Goal: Transaction & Acquisition: Purchase product/service

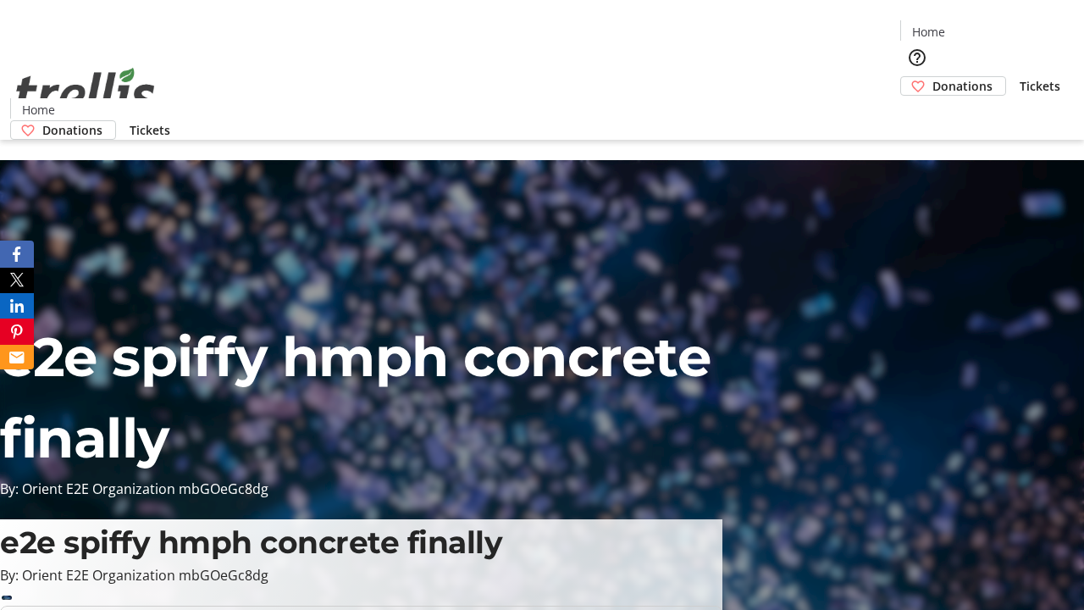
click at [932, 77] on span "Donations" at bounding box center [962, 86] width 60 height 18
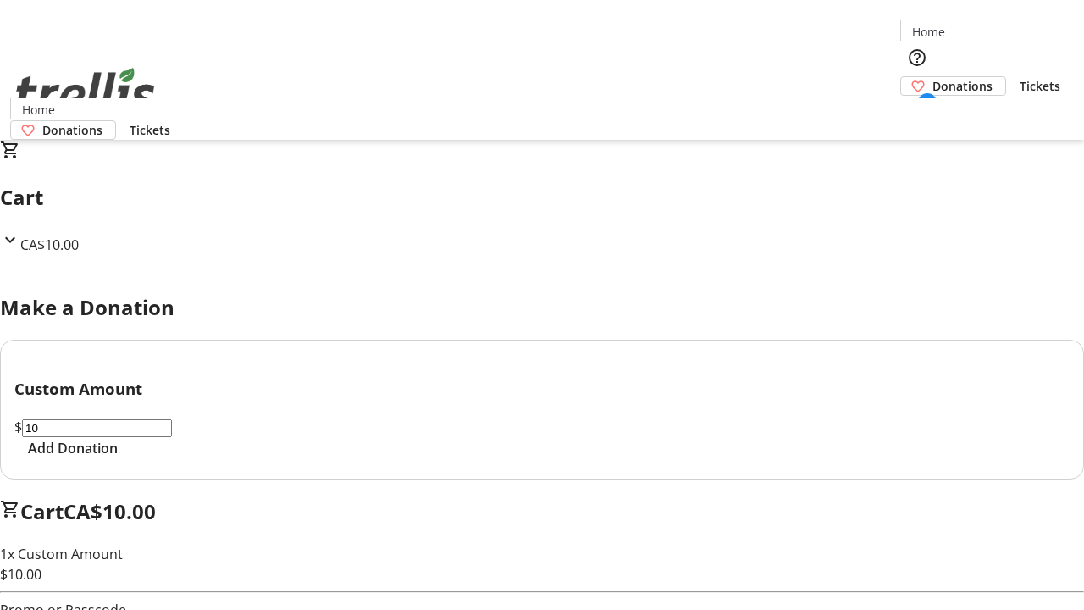
select select "CA"
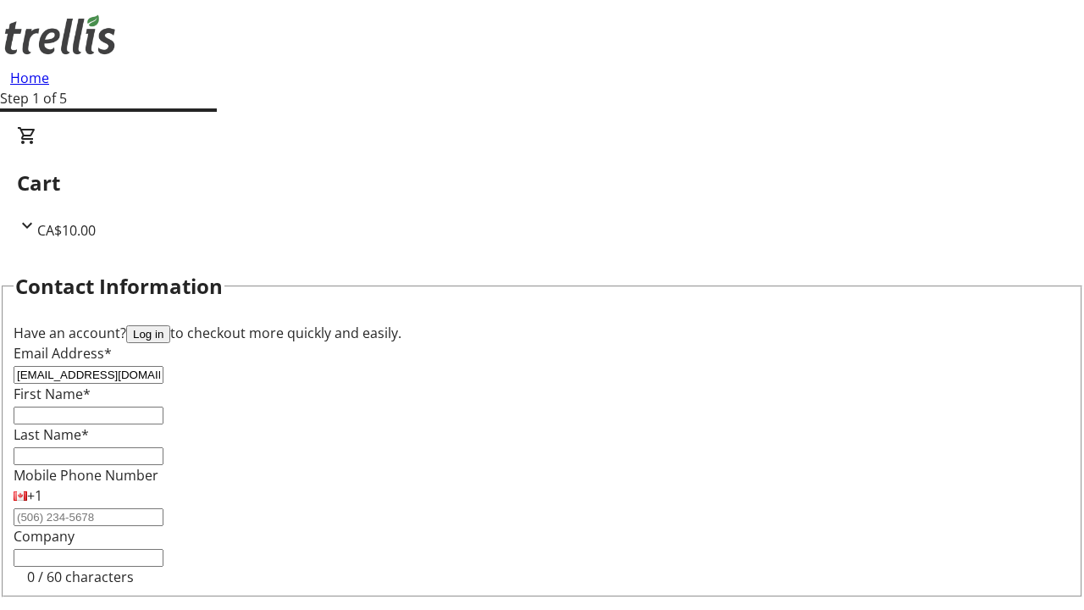
type input "[EMAIL_ADDRESS][DOMAIN_NAME]"
type input "Stephon"
type input "Murazik"
type input "[STREET_ADDRESS][PERSON_NAME]"
type input "Kelowna"
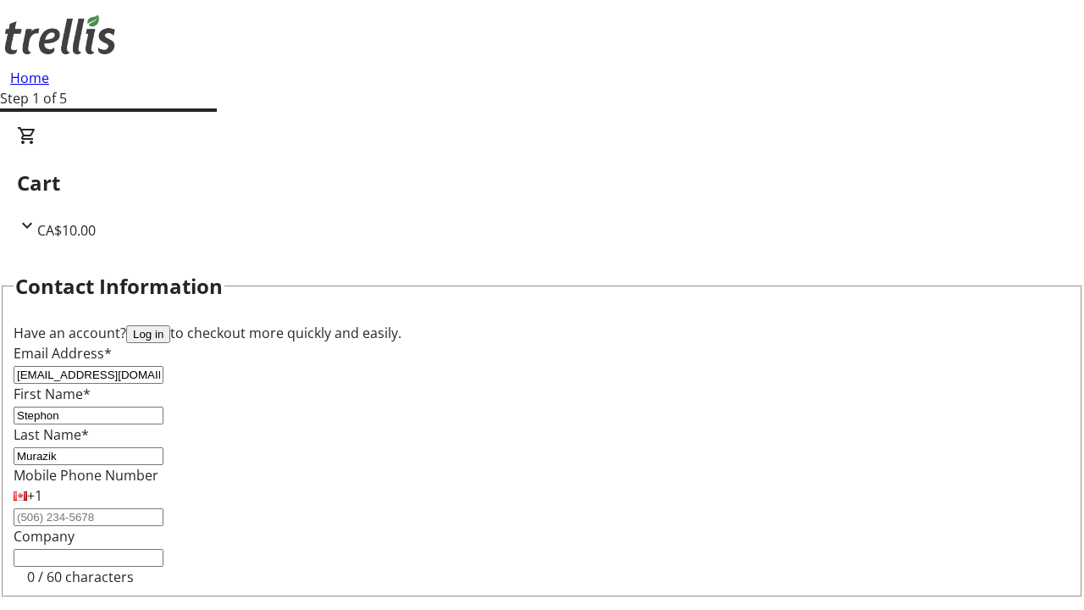
select select "BC"
type input "Kelowna"
type input "V1Y 0C2"
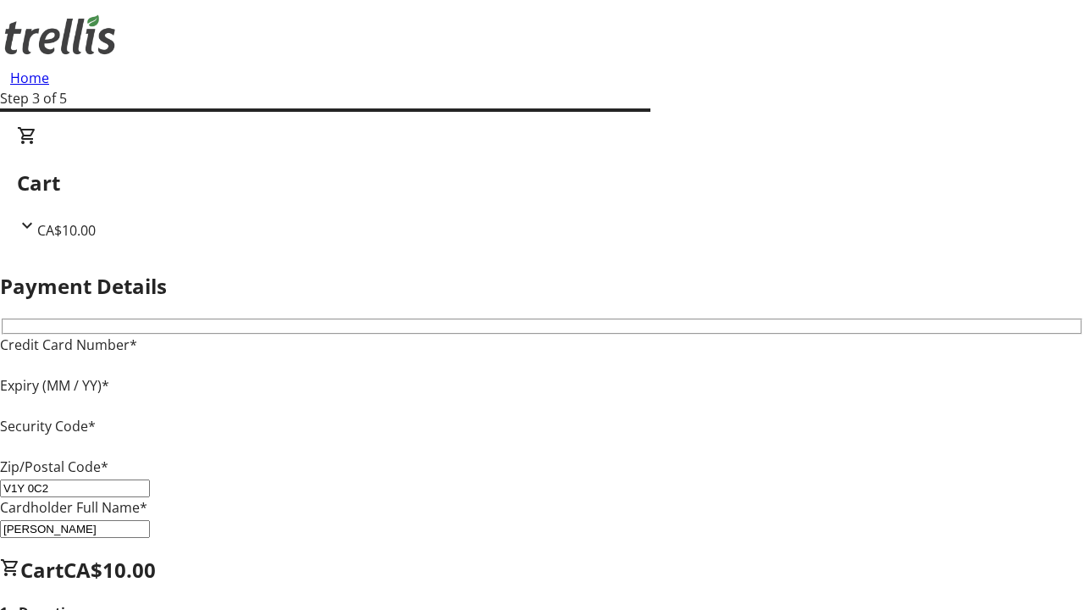
type input "V1Y 0C2"
